Goal: Navigation & Orientation: Find specific page/section

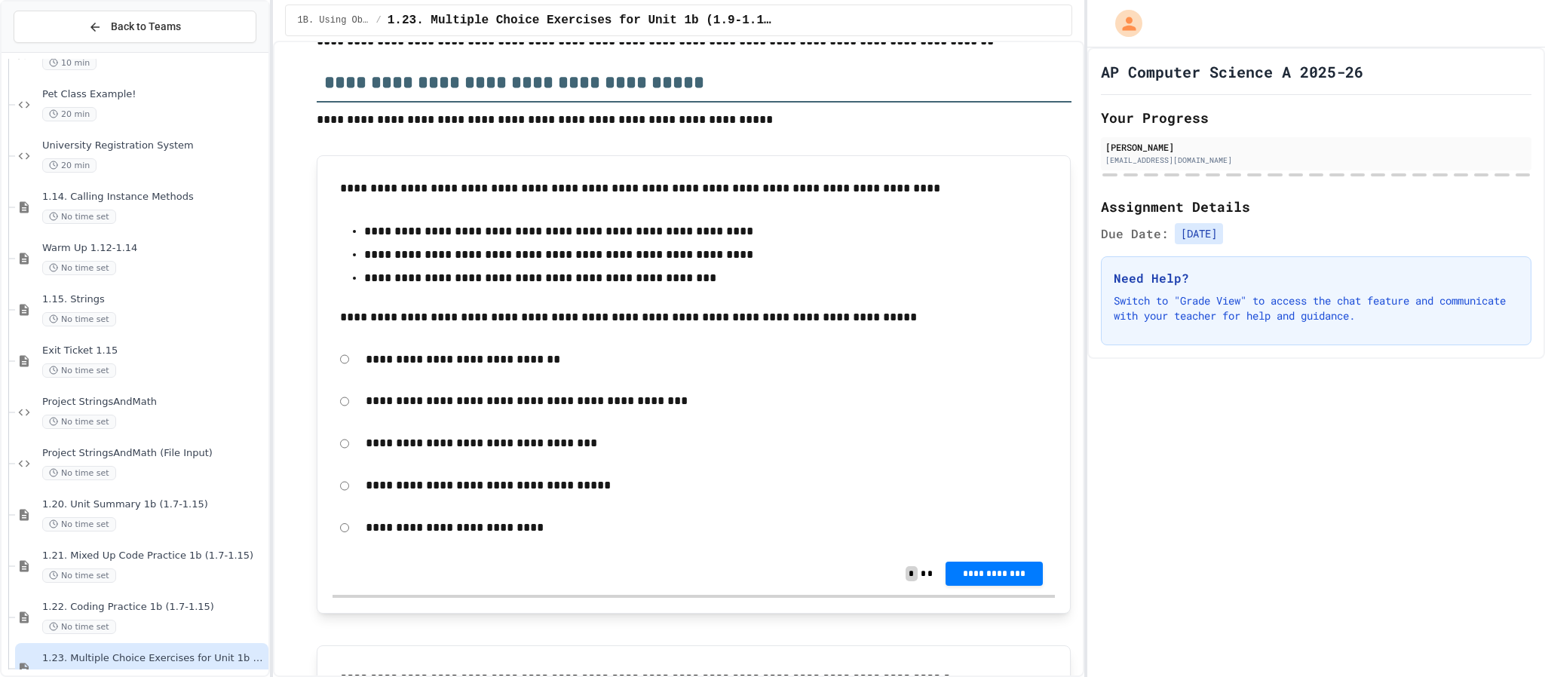
scroll to position [894, 0]
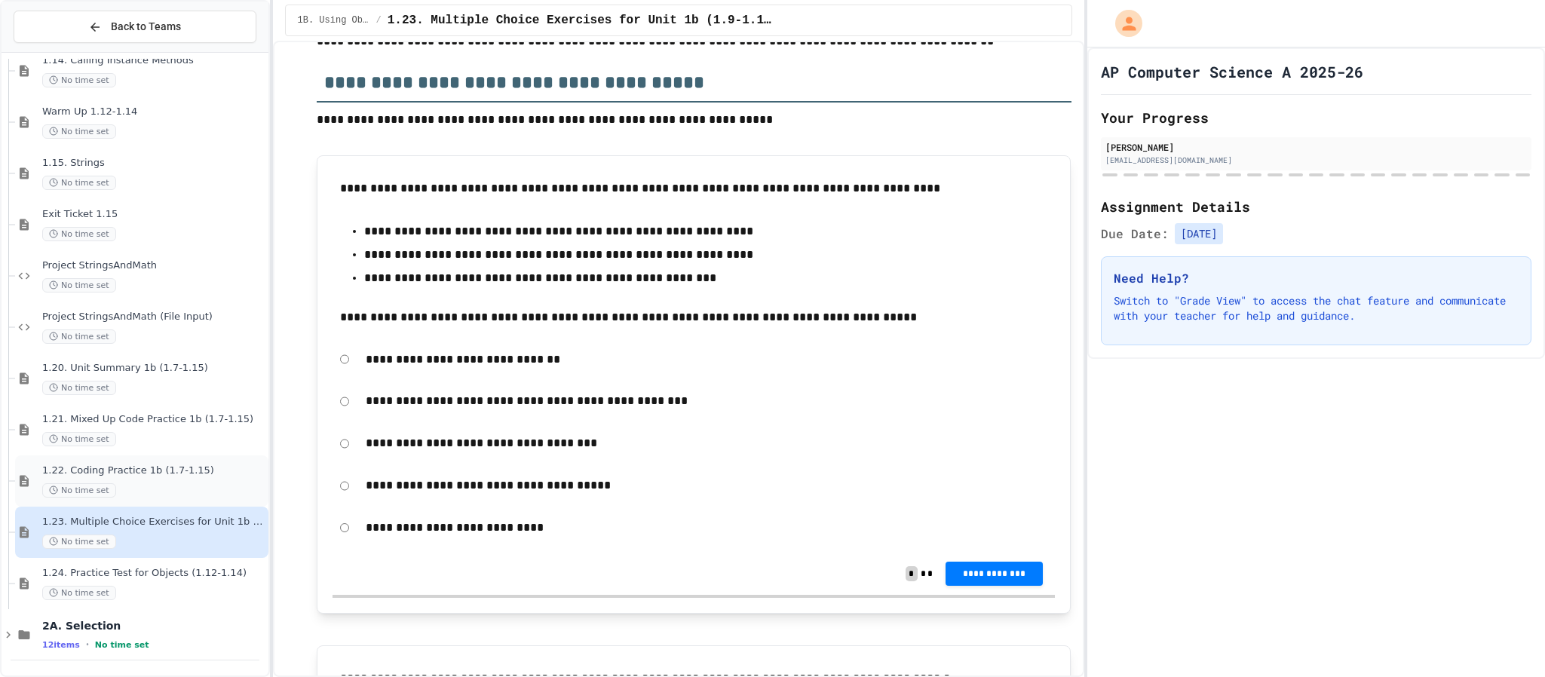
click at [183, 485] on div "No time set" at bounding box center [153, 490] width 223 height 14
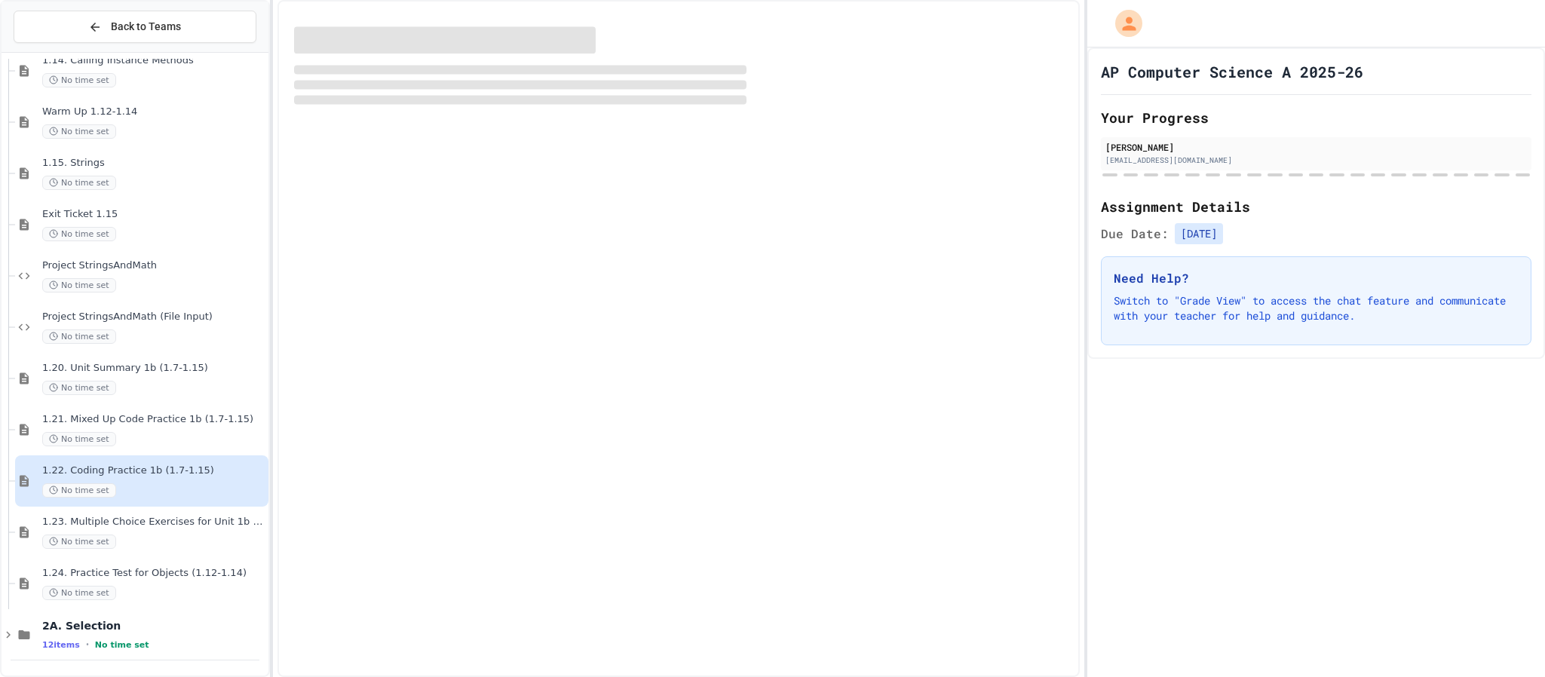
scroll to position [876, 0]
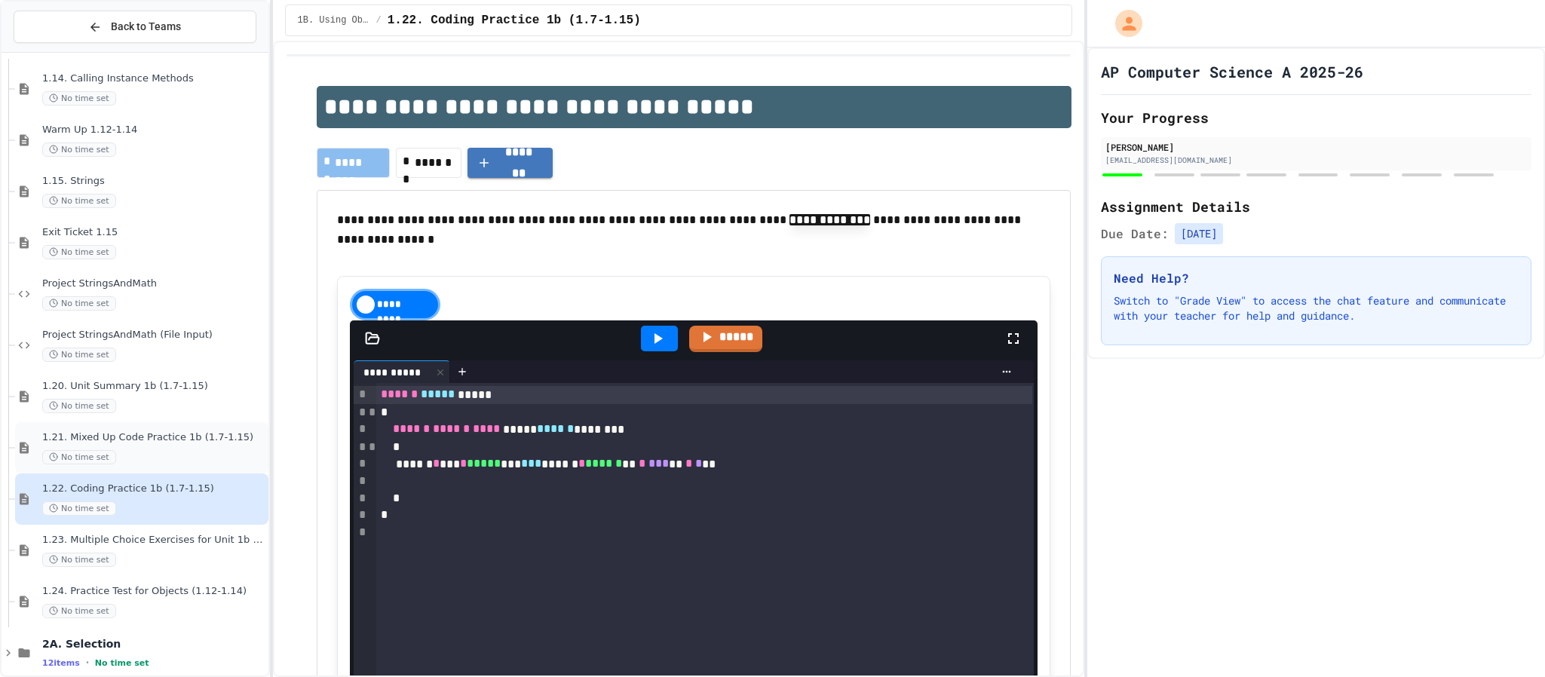
click at [231, 443] on span "1.21. Mixed Up Code Practice 1b (1.7-1.15)" at bounding box center [153, 437] width 223 height 13
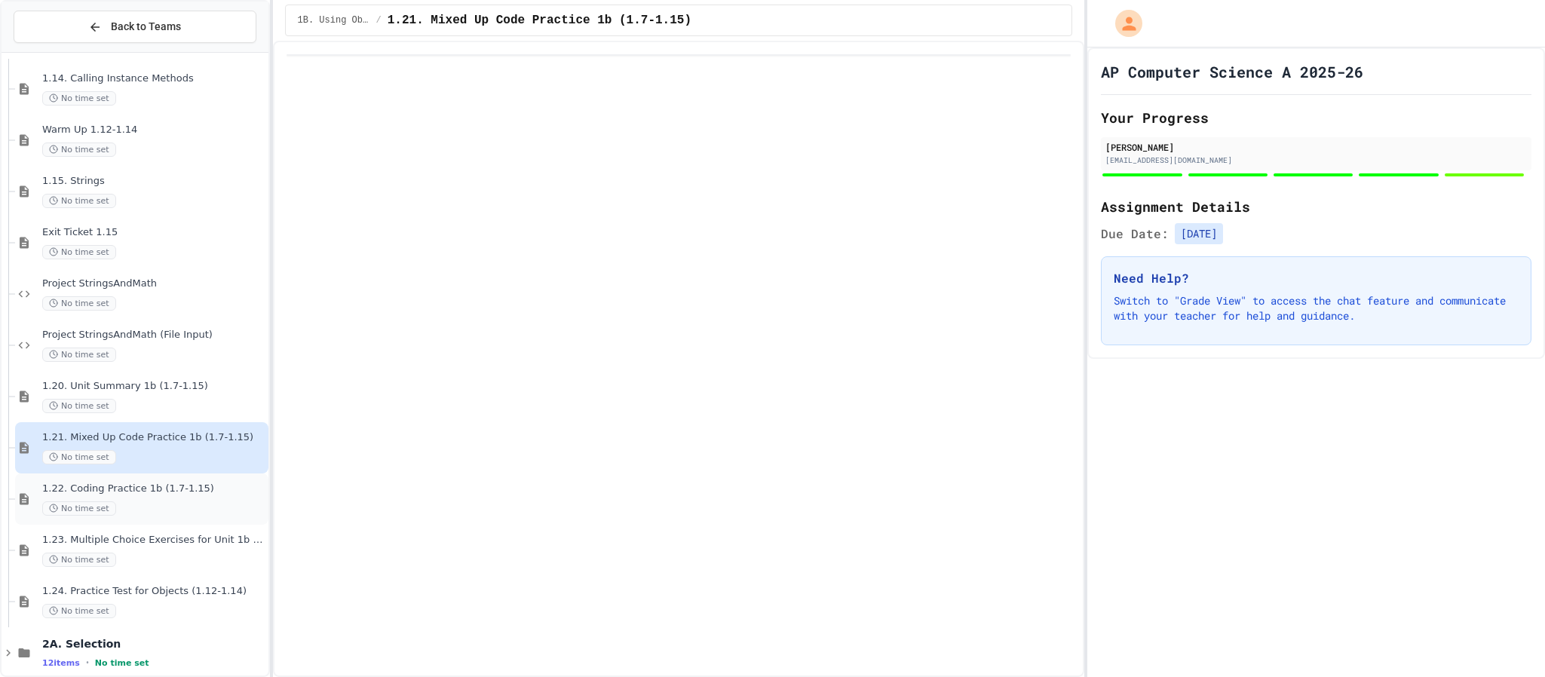
click at [192, 498] on div "1.22. Coding Practice 1b (1.7-1.15) No time set" at bounding box center [153, 499] width 223 height 33
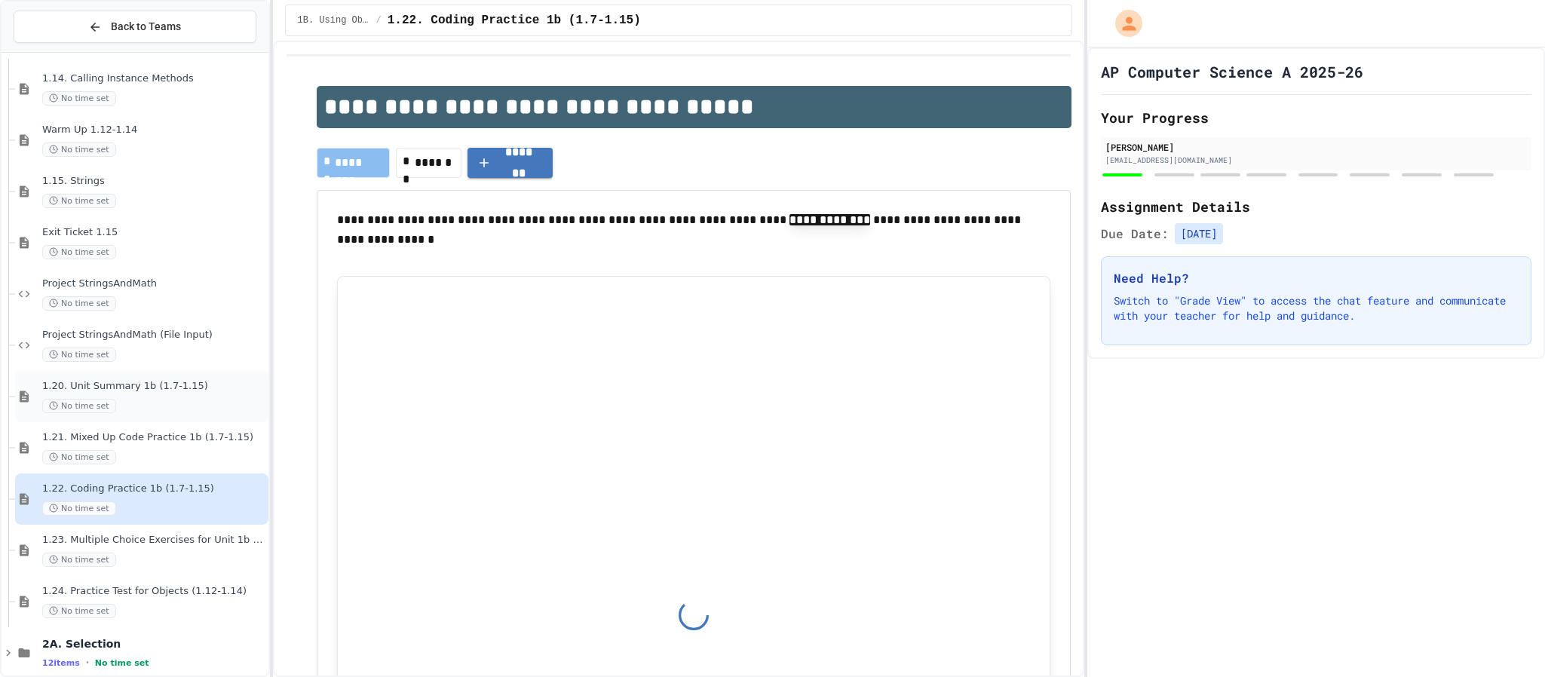
click at [207, 385] on span "1.20. Unit Summary 1b (1.7-1.15)" at bounding box center [153, 386] width 223 height 13
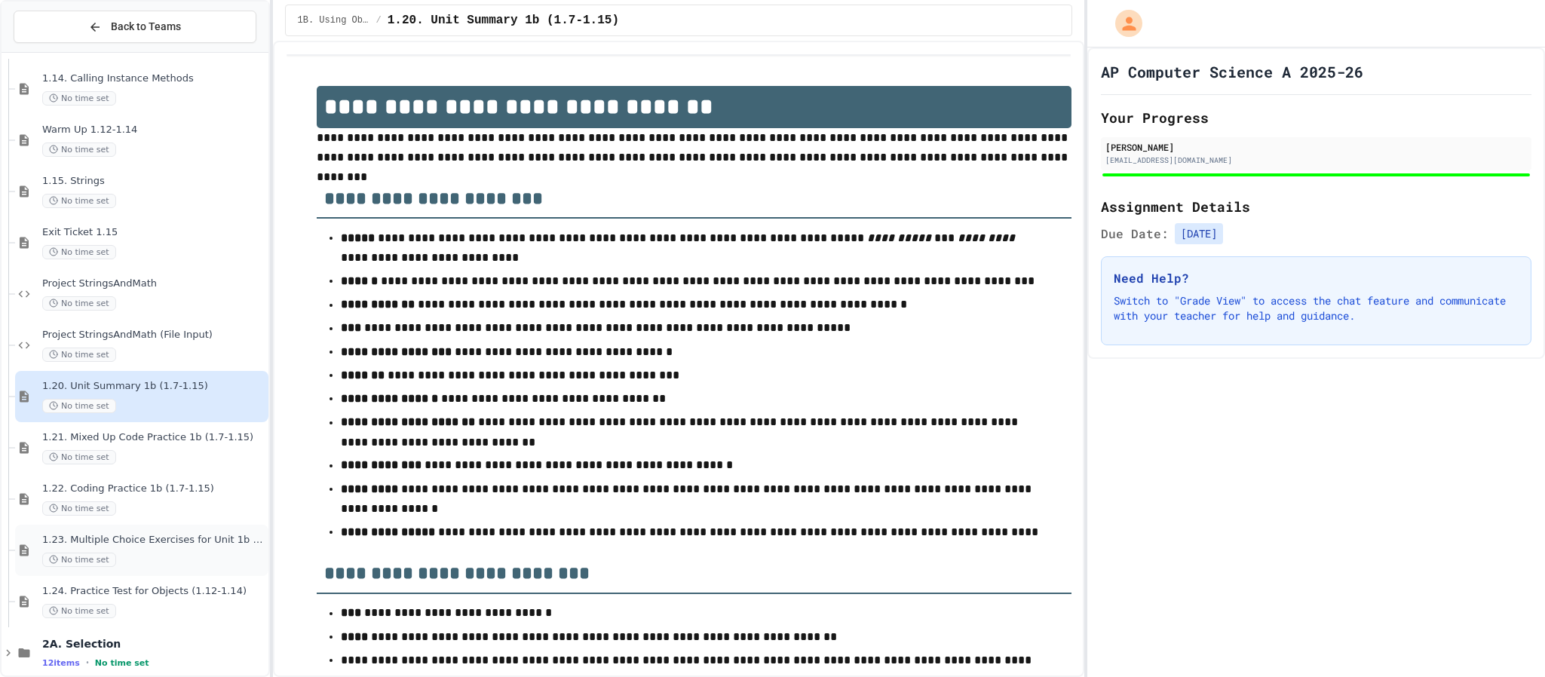
click at [202, 556] on div "No time set" at bounding box center [153, 560] width 223 height 14
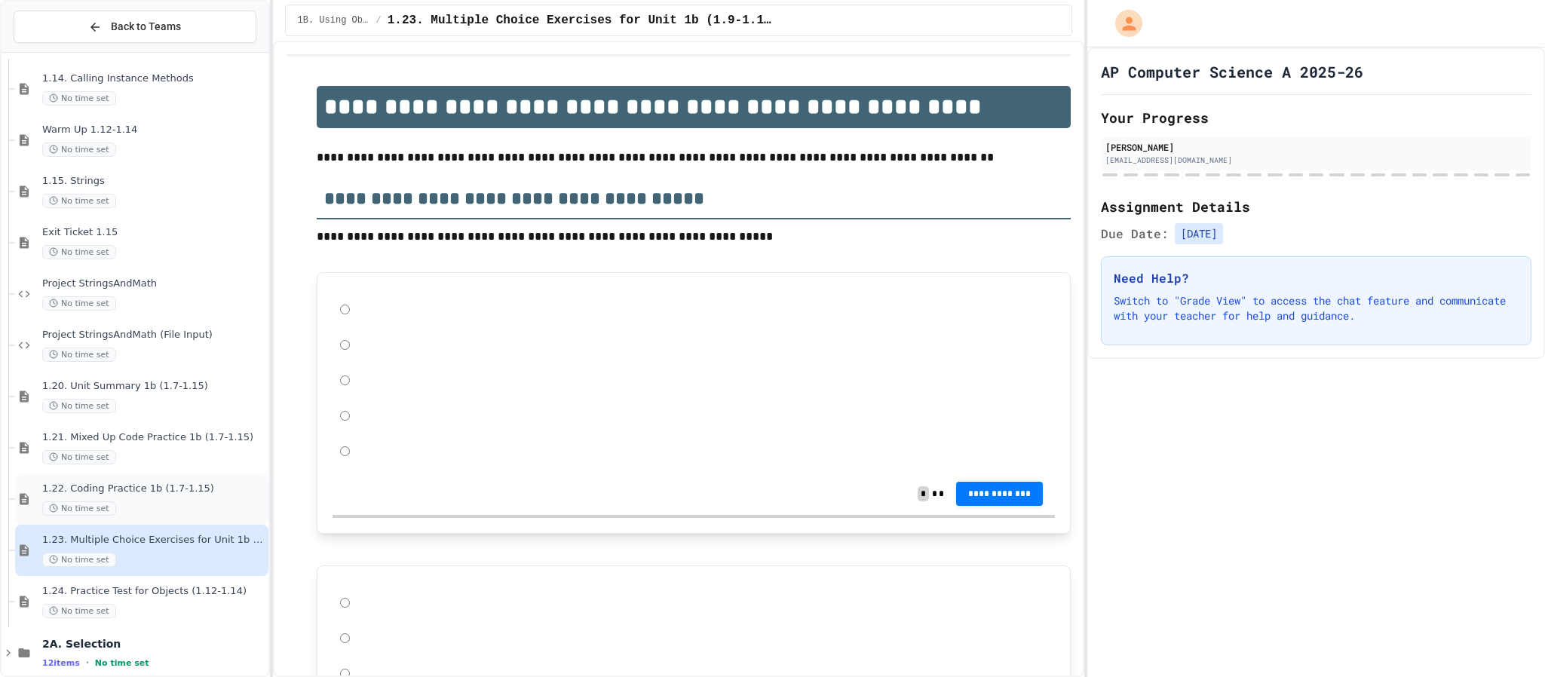
click at [203, 505] on div "No time set" at bounding box center [153, 508] width 223 height 14
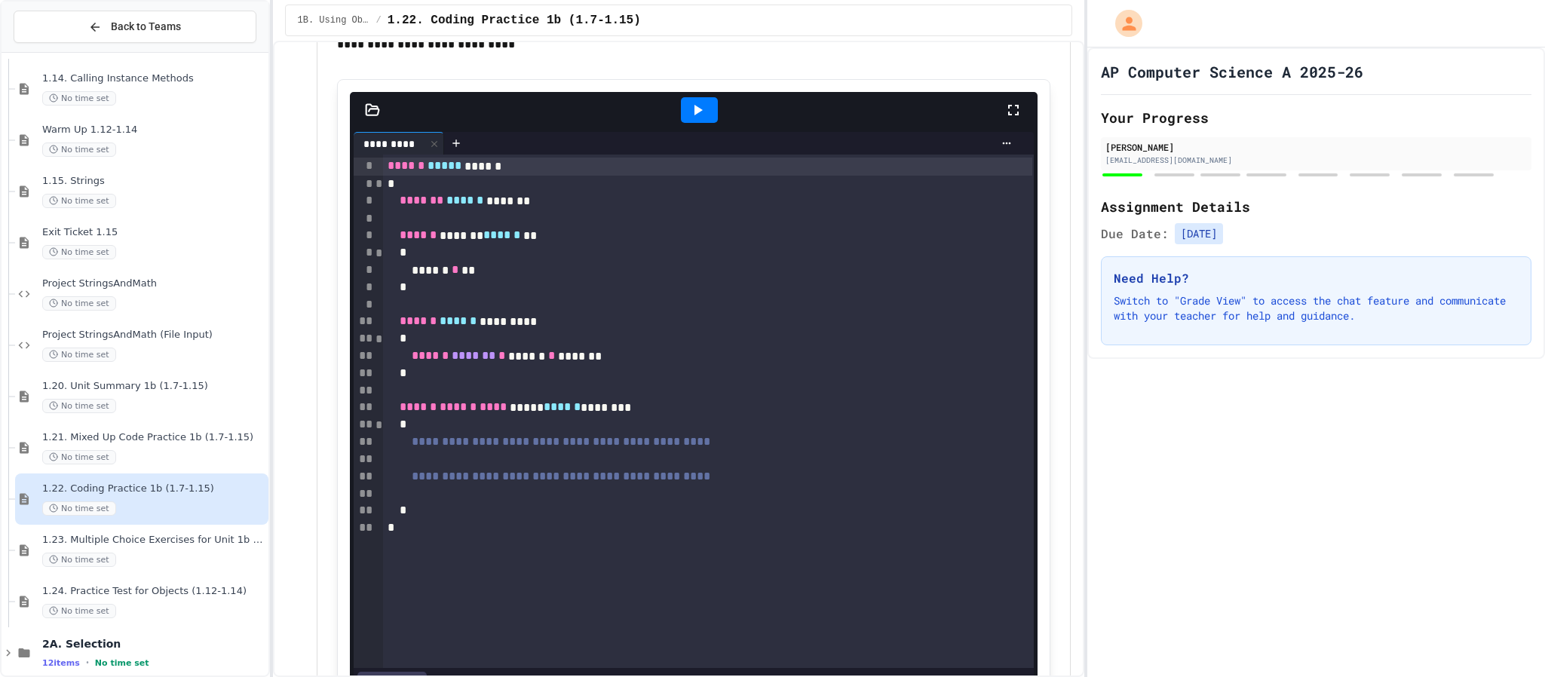
scroll to position [1086, 0]
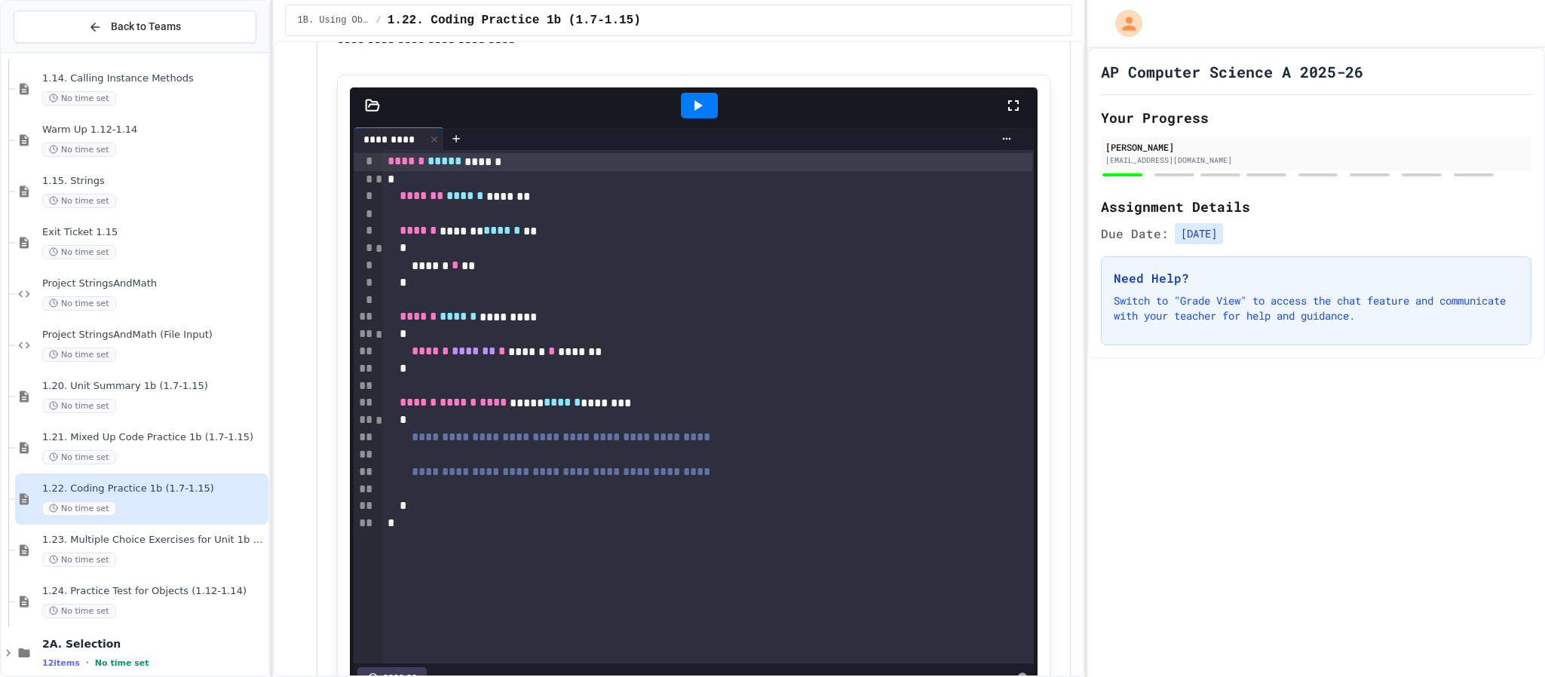
click at [552, 455] on div at bounding box center [707, 454] width 648 height 17
click at [573, 498] on div at bounding box center [708, 490] width 651 height 17
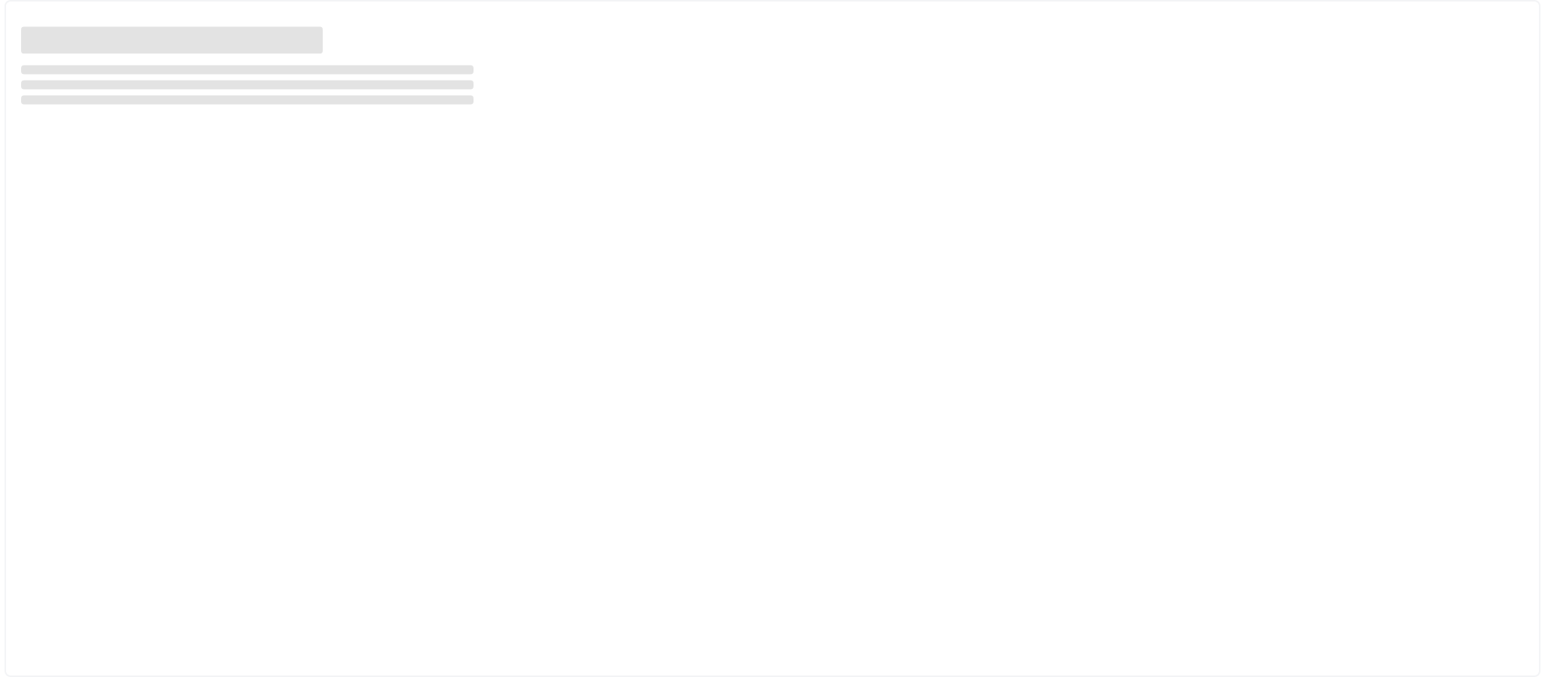
scroll to position [0, 0]
